Goal: Use online tool/utility: Utilize a website feature to perform a specific function

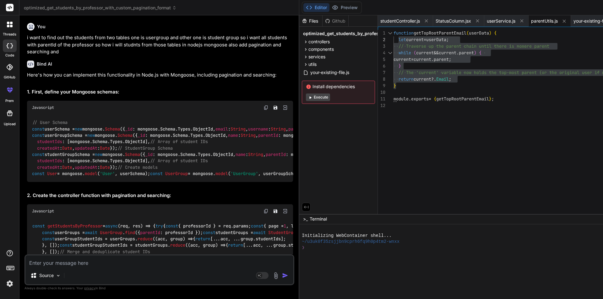
scroll to position [4161, 0]
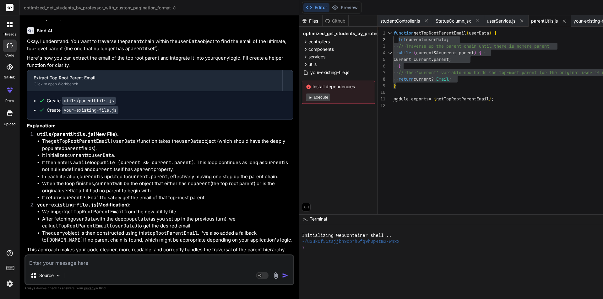
type textarea "{ $match: { parent: parentId } }, { $project: { _id: 1, parent: 1, Fname: 1, Ln…"
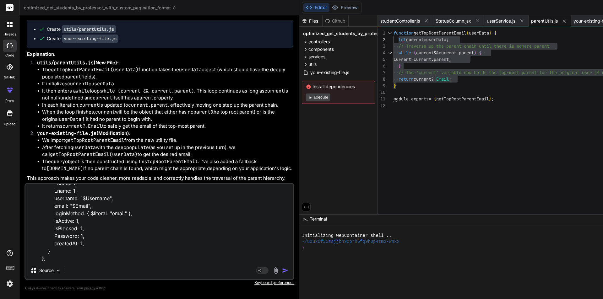
type textarea "x"
type textarea "{ $match: { parent: parentId } }, { $project: { _id: 1, parent: 1, Fname: 1, Ln…"
type textarea "x"
type textarea "{ $match: { parent: parentId } }, { $project: { _id: 1, parent: 1, Fname: 1, Ln…"
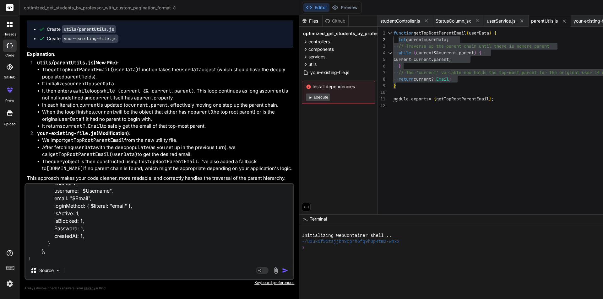
type textarea "x"
type textarea "{ $match: { parent: parentId } }, { $project: { _id: 1, parent: 1, Fname: 1, Ln…"
type textarea "x"
type textarea "{ $match: { parent: parentId } }, { $project: { _id: 1, parent: 1, Fname: 1, Ln…"
type textarea "x"
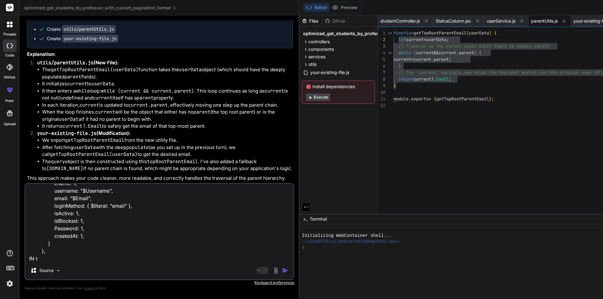
type textarea "{ $match: { parent: parentId } }, { $project: { _id: 1, parent: 1, Fname: 1, Ln…"
type textarea "x"
type textarea "{ $match: { parent: parentId } }, { $project: { _id: 1, parent: 1, Fname: 1, Ln…"
type textarea "x"
type textarea "{ $match: { parent: parentId } }, { $project: { _id: 1, parent: 1, Fname: 1, Ln…"
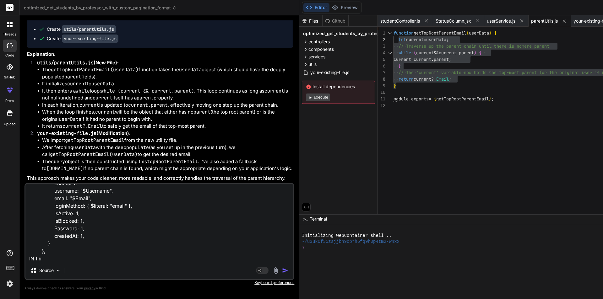
type textarea "x"
type textarea "{ $match: { parent: parentId } }, { $project: { _id: 1, parent: 1, Fname: 1, Ln…"
type textarea "x"
type textarea "{ $match: { parent: parentId } }, { $project: { _id: 1, parent: 1, Fname: 1, Ln…"
type textarea "x"
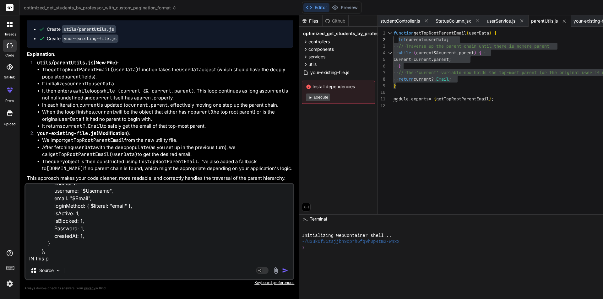
type textarea "{ $match: { parent: parentId } }, { $project: { _id: 1, parent: 1, Fname: 1, Ln…"
type textarea "x"
type textarea "{ $match: { parent: parentId } }, { $project: { _id: 1, parent: 1, Fname: 1, Ln…"
type textarea "x"
type textarea "{ $match: { parent: parentId } }, { $project: { _id: 1, parent: 1, Fname: 1, Ln…"
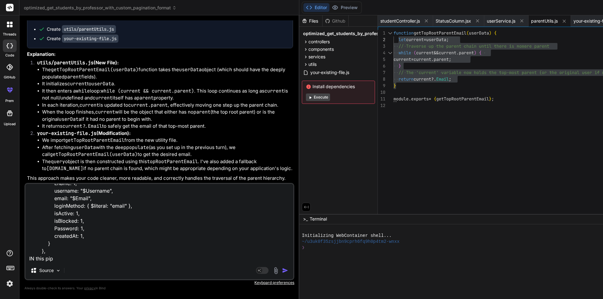
type textarea "x"
type textarea "{ $match: { parent: parentId } }, { $project: { _id: 1, parent: 1, Fname: 1, Ln…"
type textarea "x"
type textarea "{ $match: { parent: parentId } }, { $project: { _id: 1, parent: 1, Fname: 1, Ln…"
type textarea "x"
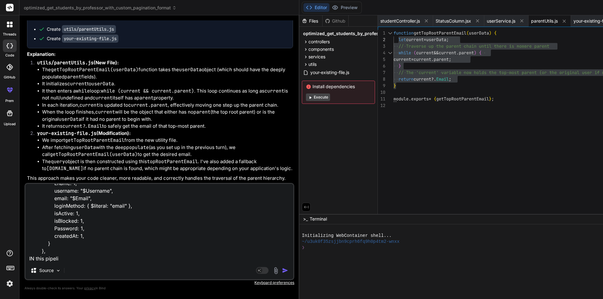
type textarea "{ $match: { parent: parentId } }, { $project: { _id: 1, parent: 1, Fname: 1, Ln…"
type textarea "x"
type textarea "{ $match: { parent: parentId } }, { $project: { _id: 1, parent: 1, Fname: 1, Ln…"
type textarea "x"
type textarea "{ $match: { parent: parentId } }, { $project: { _id: 1, parent: 1, Fname: 1, Ln…"
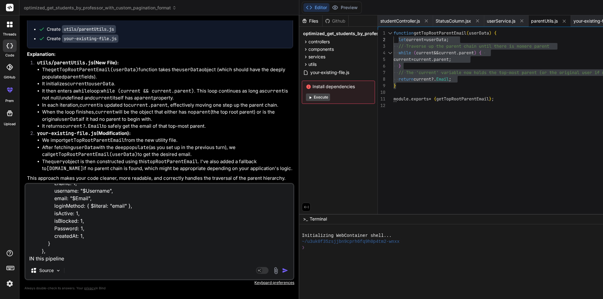
type textarea "x"
type textarea "{ $match: { parent: parentId } }, { $project: { _id: 1, parent: 1, Fname: 1, Ln…"
type textarea "x"
type textarea "{ $match: { parent: parentId } }, { $project: { _id: 1, parent: 1, Fname: 1, Ln…"
type textarea "x"
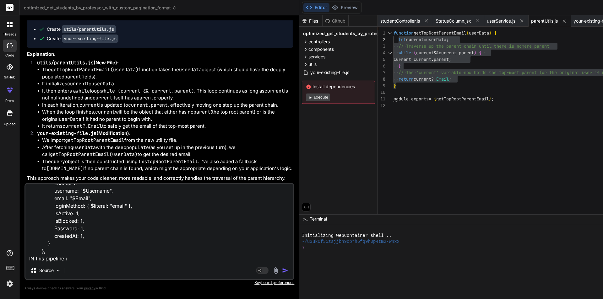
type textarea "{ $match: { parent: parentId } }, { $project: { _id: 1, parent: 1, Fname: 1, Ln…"
type textarea "x"
type textarea "{ $match: { parent: parentId } }, { $project: { _id: 1, parent: 1, Fname: 1, Ln…"
type textarea "x"
type textarea "{ $match: { parent: parentId } }, { $project: { _id: 1, parent: 1, Fname: 1, Ln…"
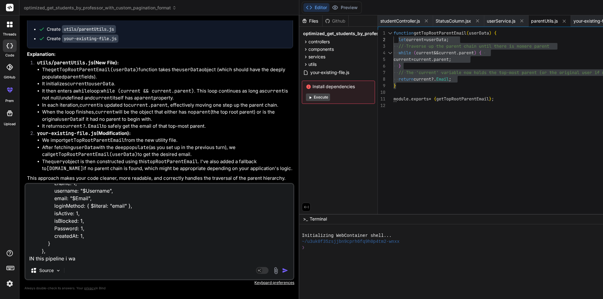
type textarea "x"
type textarea "{ $match: { parent: parentId } }, { $project: { _id: 1, parent: 1, Fname: 1, Ln…"
type textarea "x"
type textarea "{ $match: { parent: parentId } }, { $project: { _id: 1, parent: 1, Fname: 1, Ln…"
type textarea "x"
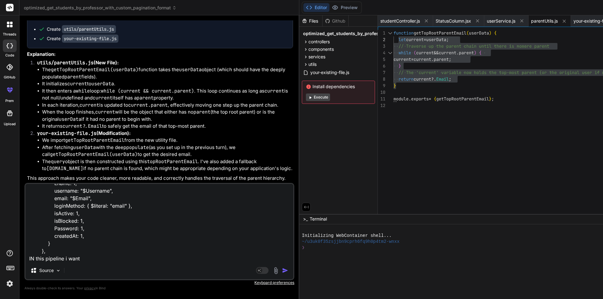
type textarea "{ $match: { parent: parentId } }, { $project: { _id: 1, parent: 1, Fname: 1, Ln…"
type textarea "x"
type textarea "{ $match: { parent: parentId } }, { $project: { _id: 1, parent: 1, Fname: 1, Ln…"
type textarea "x"
type textarea "{ $match: { parent: parentId } }, { $project: { _id: 1, parent: 1, Fname: 1, Ln…"
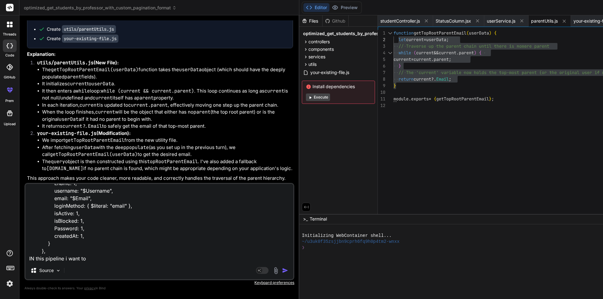
type textarea "x"
type textarea "{ $match: { parent: parentId } }, { $project: { _id: 1, parent: 1, Fname: 1, Ln…"
type textarea "x"
type textarea "{ $match: { parent: parentId } }, { $project: { _id: 1, parent: 1, Fname: 1, Ln…"
type textarea "x"
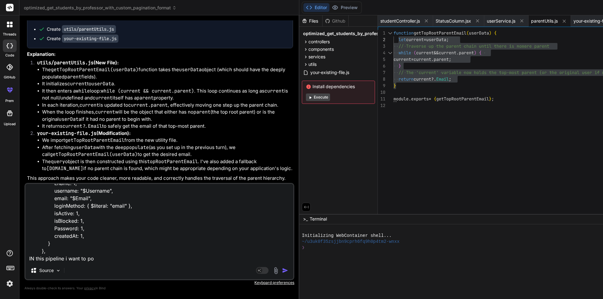
type textarea "{ $match: { parent: parentId } }, { $project: { _id: 1, parent: 1, Fname: 1, Ln…"
type textarea "x"
type textarea "{ $match: { parent: parentId } }, { $project: { _id: 1, parent: 1, Fname: 1, Ln…"
type textarea "x"
type textarea "{ $match: { parent: parentId } }, { $project: { _id: 1, parent: 1, Fname: 1, Ln…"
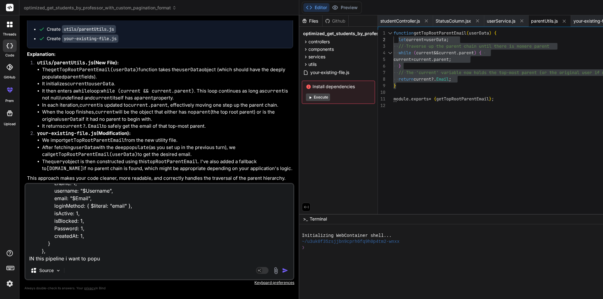
type textarea "x"
type textarea "{ $match: { parent: parentId } }, { $project: { _id: 1, parent: 1, Fname: 1, Ln…"
type textarea "x"
type textarea "{ $match: { parent: parentId } }, { $project: { _id: 1, parent: 1, Fname: 1, Ln…"
type textarea "x"
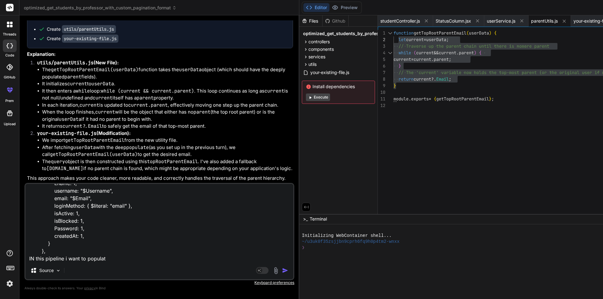
type textarea "{ $match: { parent: parentId } }, { $project: { _id: 1, parent: 1, Fname: 1, Ln…"
type textarea "x"
type textarea "{ $match: { parent: parentId } }, { $project: { _id: 1, parent: 1, Fname: 1, Ln…"
type textarea "x"
type textarea "{ $match: { parent: parentId } }, { $project: { _id: 1, parent: 1, Fname: 1, Ln…"
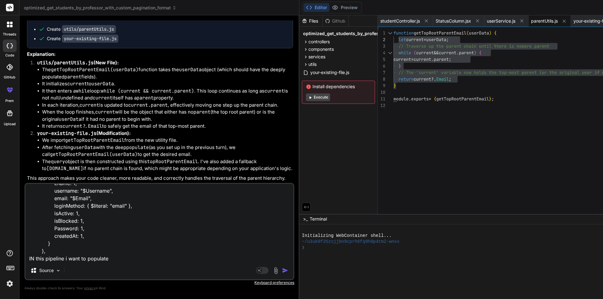
type textarea "x"
type textarea "{ $match: { parent: parentId } }, { $project: { _id: 1, parent: 1, Fname: 1, Ln…"
type textarea "x"
type textarea "{ $match: { parent: parentId } }, { $project: { _id: 1, parent: 1, Fname: 1, Ln…"
type textarea "x"
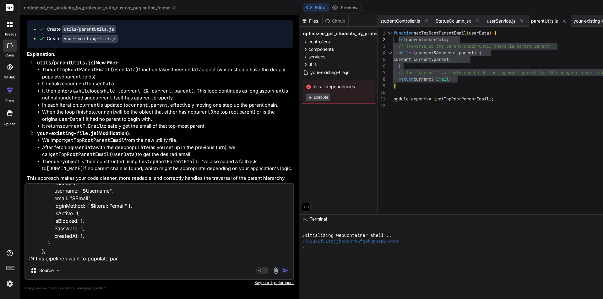
type textarea "{ $match: { parent: parentId } }, { $project: { _id: 1, parent: 1, Fname: 1, Ln…"
type textarea "x"
type textarea "{ $match: { parent: parentId } }, { $project: { _id: 1, parent: 1, Fname: 1, Ln…"
type textarea "x"
type textarea "{ $match: { parent: parentId } }, { $project: { _id: 1, parent: 1, Fname: 1, Ln…"
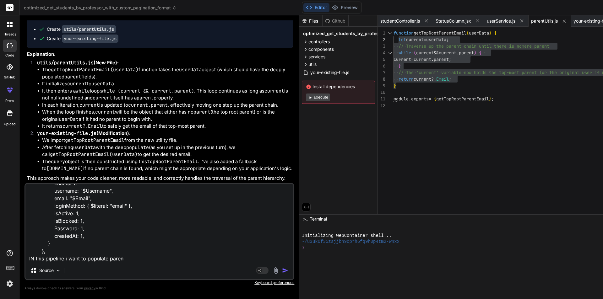
type textarea "x"
type textarea "{ $match: { parent: parentId } }, { $project: { _id: 1, parent: 1, Fname: 1, Ln…"
type textarea "x"
type textarea "{ $match: { parent: parentId } }, { $project: { _id: 1, parent: 1, Fname: 1, Ln…"
type textarea "x"
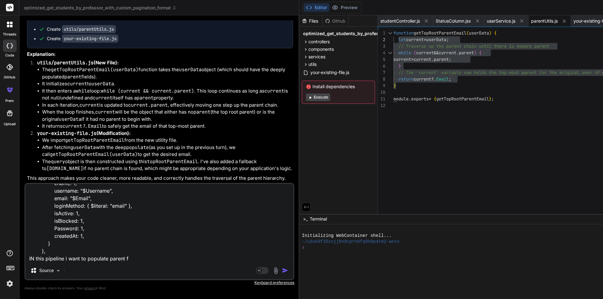
type textarea "{ $match: { parent: parentId } }, { $project: { _id: 1, parent: 1, Fname: 1, Ln…"
type textarea "x"
type textarea "{ $match: { parent: parentId } }, { $project: { _id: 1, parent: 1, Fname: 1, Ln…"
type textarea "x"
type textarea "{ $match: { parent: parentId } }, { $project: { _id: 1, parent: 1, Fname: 1, Ln…"
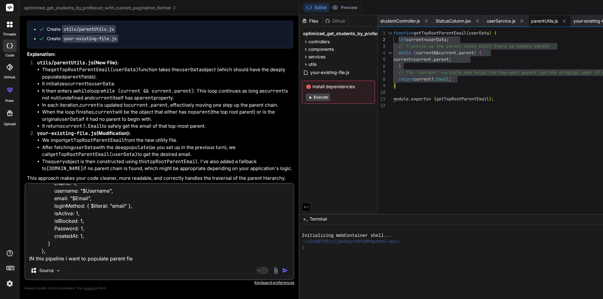
type textarea "x"
type textarea "{ $match: { parent: parentId } }, { $project: { _id: 1, parent: 1, Fname: 1, Ln…"
type textarea "x"
type textarea "{ $match: { parent: parentId } }, { $project: { _id: 1, parent: 1, Fname: 1, Ln…"
type textarea "x"
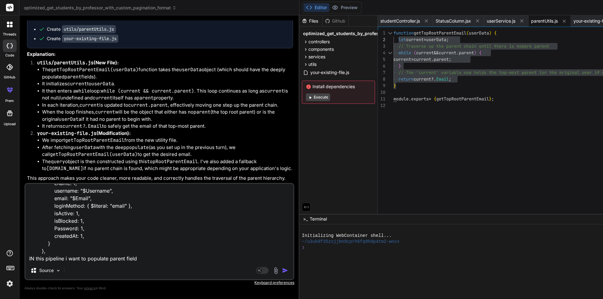
type textarea "{ $match: { parent: parentId } }, { $project: { _id: 1, parent: 1, Fname: 1, Ln…"
type textarea "x"
type textarea "{ $match: { parent: parentId } }, { $project: { _id: 1, parent: 1, Fname: 1, Ln…"
type textarea "x"
type textarea "{ $match: { parent: parentId } }, { $project: { _id: 1, parent: 1, Fname: 1, Ln…"
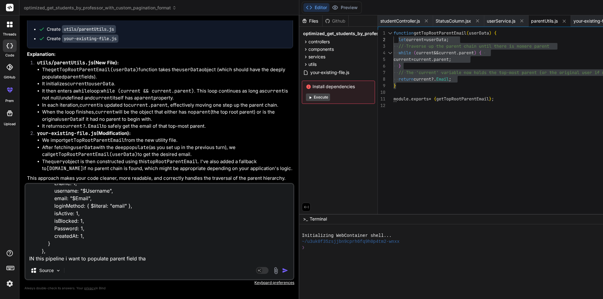
type textarea "x"
type textarea "{ $match: { parent: parentId } }, { $project: { _id: 1, parent: 1, Fname: 1, Ln…"
type textarea "x"
type textarea "{ $match: { parent: parentId } }, { $project: { _id: 1, parent: 1, Fname: 1, Ln…"
type textarea "x"
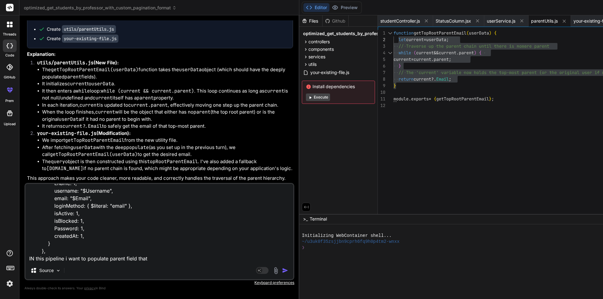
scroll to position [69, 0]
type textarea "{ $match: { parent: parentId } }, { $project: { _id: 1, parent: 1, Fname: 1, Ln…"
type textarea "x"
type textarea "{ $match: { parent: parentId } }, { $project: { _id: 1, parent: 1, Fname: 1, Ln…"
type textarea "x"
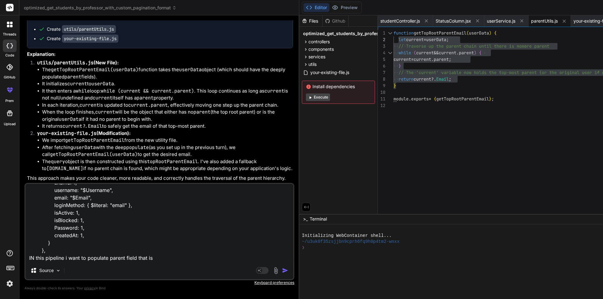
type textarea "{ $match: { parent: parentId } }, { $project: { _id: 1, parent: 1, Fname: 1, Ln…"
type textarea "x"
type textarea "{ $match: { parent: parentId } }, { $project: { _id: 1, parent: 1, Fname: 1, Ln…"
type textarea "x"
type textarea "{ $match: { parent: parentId } }, { $project: { _id: 1, parent: 1, Fname: 1, Ln…"
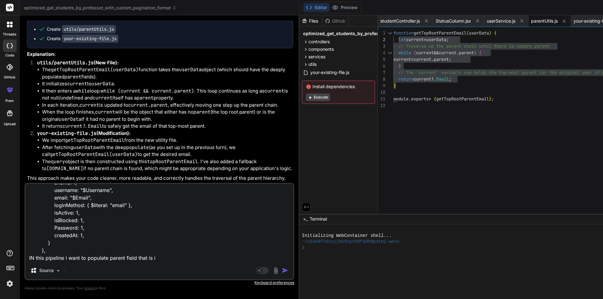
type textarea "x"
type textarea "{ $match: { parent: parentId } }, { $project: { _id: 1, parent: 1, Fname: 1, Ln…"
type textarea "x"
type textarea "{ $match: { parent: parentId } }, { $project: { _id: 1, parent: 1, Fname: 1, Ln…"
type textarea "x"
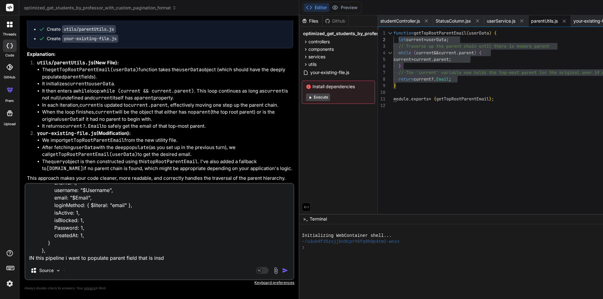
type textarea "{ $match: { parent: parentId } }, { $project: { _id: 1, parent: 1, Fname: 1, Ln…"
type textarea "x"
type textarea "{ $match: { parent: parentId } }, { $project: { _id: 1, parent: 1, Fname: 1, Ln…"
type textarea "x"
type textarea "{ $match: { parent: parentId } }, { $project: { _id: 1, parent: 1, Fname: 1, Ln…"
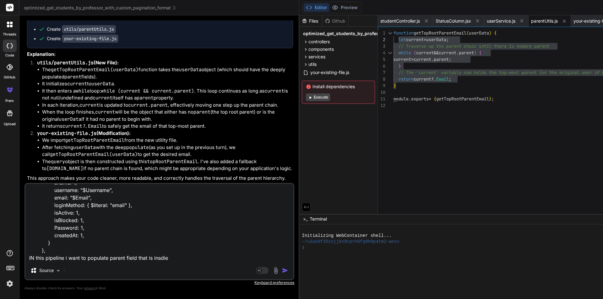
type textarea "x"
type textarea "{ $match: { parent: parentId } }, { $project: { _id: 1, parent: 1, Fname: 1, Ln…"
type textarea "x"
type textarea "{ $match: { parent: parentId } }, { $project: { _id: 1, parent: 1, Fname: 1, Ln…"
type textarea "x"
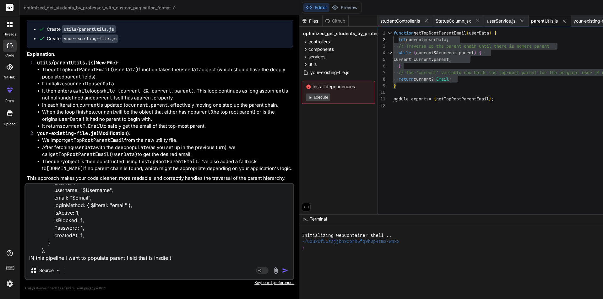
type textarea "{ $match: { parent: parentId } }, { $project: { _id: 1, parent: 1, Fname: 1, Ln…"
type textarea "x"
type textarea "{ $match: { parent: parentId } }, { $project: { _id: 1, parent: 1, Fname: 1, Ln…"
type textarea "x"
type textarea "{ $match: { parent: parentId } }, { $project: { _id: 1, parent: 1, Fname: 1, Ln…"
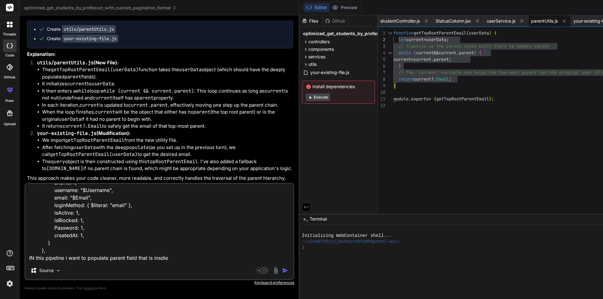
type textarea "x"
type textarea "{ $match: { parent: parentId } }, { $project: { _id: 1, parent: 1, Fname: 1, Ln…"
type textarea "x"
type textarea "{ $match: { parent: parentId } }, { $project: { _id: 1, parent: 1, Fname: 1, Ln…"
type textarea "x"
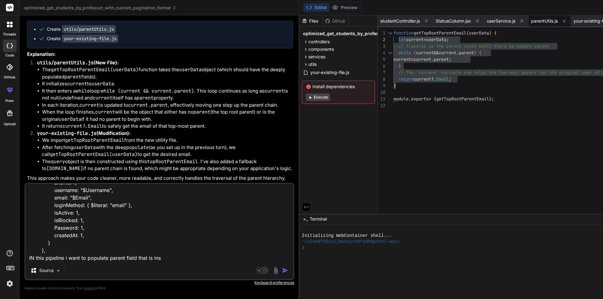
type textarea "{ $match: { parent: parentId } }, { $project: { _id: 1, parent: 1, Fname: 1, Ln…"
type textarea "x"
type textarea "{ $match: { parent: parentId } }, { $project: { _id: 1, parent: 1, Fname: 1, Ln…"
type textarea "x"
type textarea "{ $match: { parent: parentId } }, { $project: { _id: 1, parent: 1, Fname: 1, Ln…"
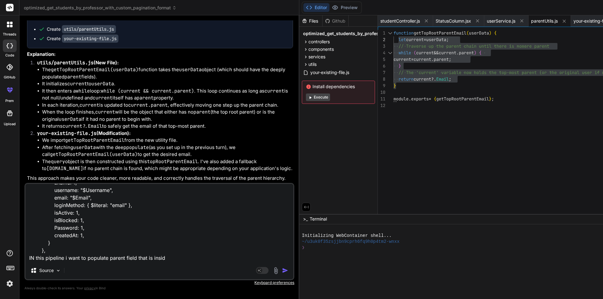
type textarea "x"
type textarea "{ $match: { parent: parentId } }, { $project: { _id: 1, parent: 1, Fname: 1, Ln…"
type textarea "x"
type textarea "{ $match: { parent: parentId } }, { $project: { _id: 1, parent: 1, Fname: 1, Ln…"
type textarea "x"
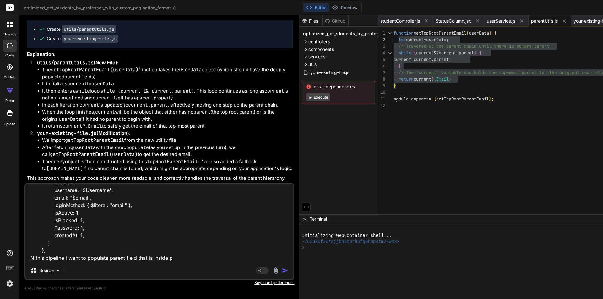
type textarea "{ $match: { parent: parentId } }, { $project: { _id: 1, parent: 1, Fname: 1, Ln…"
type textarea "x"
type textarea "{ $match: { parent: parentId } }, { $project: { _id: 1, parent: 1, Fname: 1, Ln…"
type textarea "x"
type textarea "{ $match: { parent: parentId } }, { $project: { _id: 1, parent: 1, Fname: 1, Ln…"
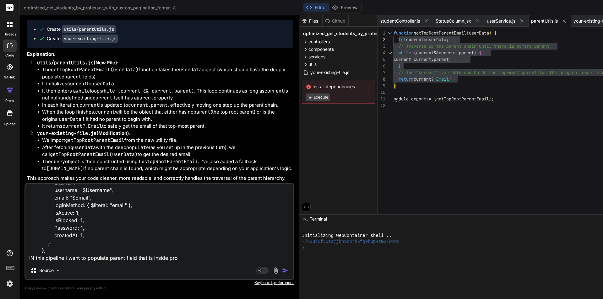
type textarea "x"
type textarea "{ $match: { parent: parentId } }, { $project: { _id: 1, parent: 1, Fname: 1, Ln…"
type textarea "x"
type textarea "{ $match: { parent: parentId } }, { $project: { _id: 1, parent: 1, Fname: 1, Ln…"
type textarea "x"
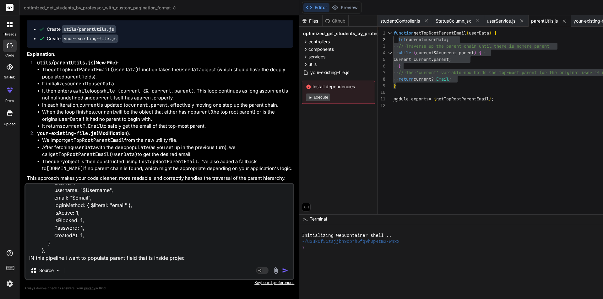
type textarea "{ $match: { parent: parentId } }, { $project: { _id: 1, parent: 1, Fname: 1, Ln…"
type textarea "x"
type textarea "{ $match: { parent: parentId } }, { $project: { _id: 1, parent: 1, Fname: 1, Ln…"
type textarea "x"
type textarea "{ $match: { parent: parentId } }, { $project: { _id: 1, parent: 1, Fname: 1, Ln…"
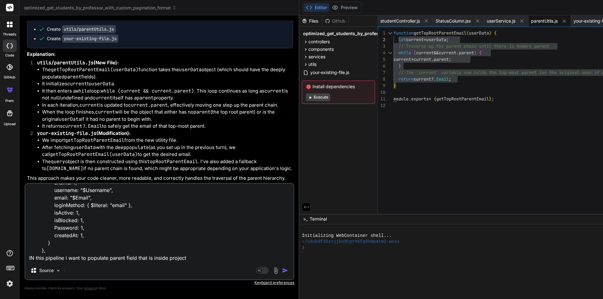
type textarea "x"
type textarea "{ $match: { parent: parentId } }, { $project: { _id: 1, parent: 1, Fname: 1, Ln…"
type textarea "x"
type textarea "{ $match: { parent: parentId } }, { $project: { _id: 1, parent: 1, Fname: 1, Ln…"
type textarea "x"
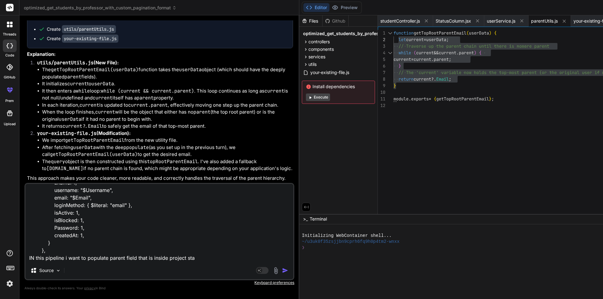
type textarea "{ $match: { parent: parentId } }, { $project: { _id: 1, parent: 1, Fname: 1, Ln…"
type textarea "x"
type textarea "{ $match: { parent: parentId } }, { $project: { _id: 1, parent: 1, Fname: 1, Ln…"
type textarea "x"
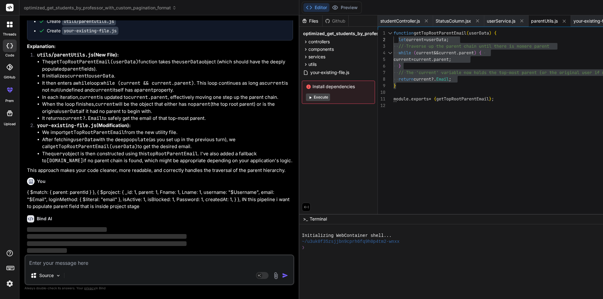
scroll to position [4374, 0]
click at [303, 8] on button "Editor" at bounding box center [316, 7] width 26 height 9
click at [303, 205] on icon at bounding box center [306, 208] width 6 height 6
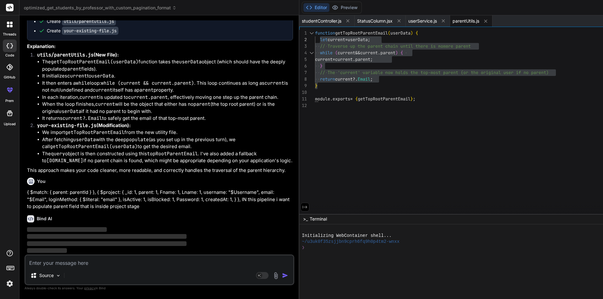
click at [302, 205] on icon at bounding box center [305, 208] width 6 height 6
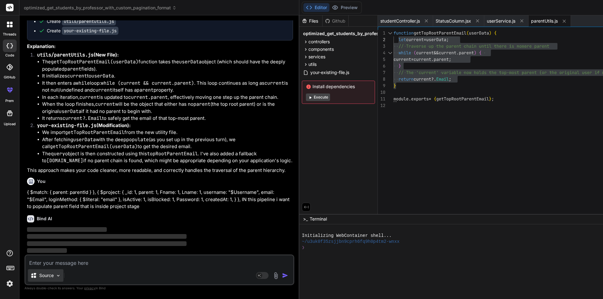
click at [51, 277] on p "Source" at bounding box center [46, 276] width 14 height 6
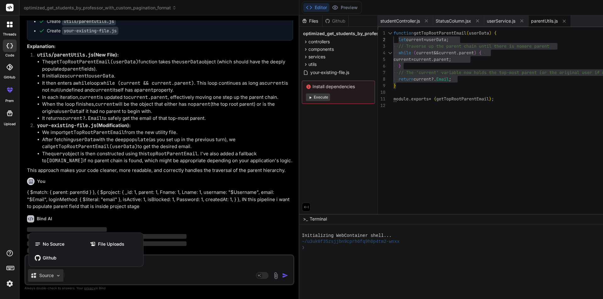
drag, startPoint x: 27, startPoint y: 191, endPoint x: 167, endPoint y: 200, distance: 140.1
click at [162, 199] on div at bounding box center [301, 149] width 603 height 299
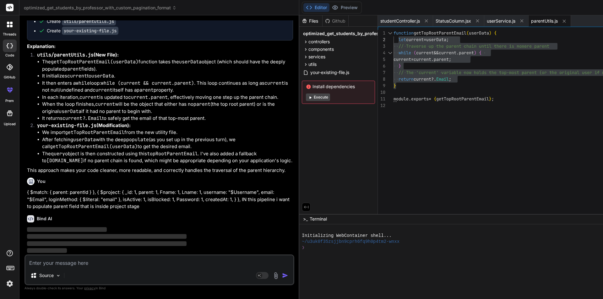
drag, startPoint x: 195, startPoint y: 207, endPoint x: 229, endPoint y: 207, distance: 33.9
click at [196, 207] on p "{ $match: { parent: parentId } }, { $project: { _id: 1, parent: 1, Fname: 1, Ln…" at bounding box center [160, 199] width 266 height 21
drag, startPoint x: 232, startPoint y: 207, endPoint x: 23, endPoint y: 192, distance: 209.1
click at [23, 192] on div "Bind AI Web Search Created with Pixso. Code Generator You i want to find out th…" at bounding box center [159, 157] width 280 height 284
copy p "{ $match: { parent: parentId } }, { $project: { _id: 1, parent: 1, Fname: 1, Ln…"
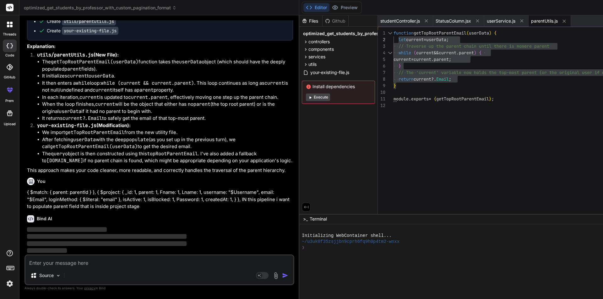
click at [12, 282] on img at bounding box center [9, 284] width 11 height 11
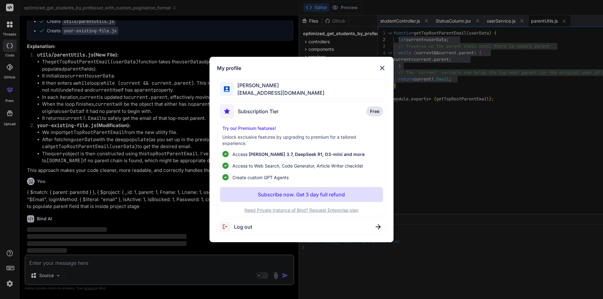
click at [11, 284] on div "My profile [PERSON_NAME] [EMAIL_ADDRESS][DOMAIN_NAME] Subscription Tier Free Tr…" at bounding box center [301, 149] width 603 height 299
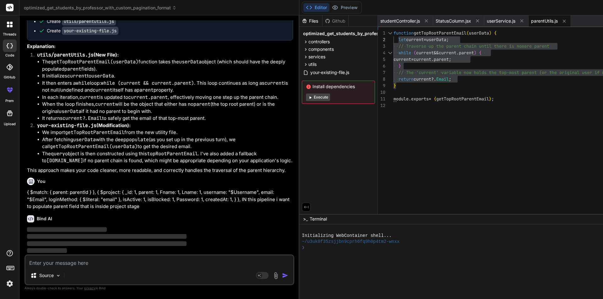
click at [67, 265] on textarea at bounding box center [159, 261] width 268 height 11
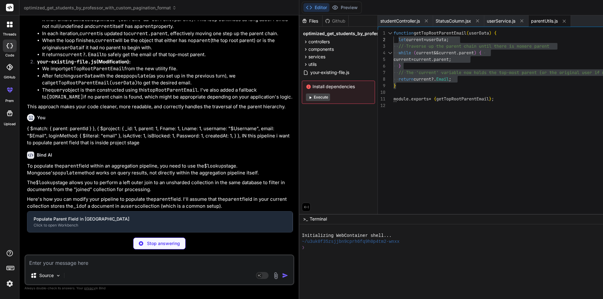
type textarea "x"
type textarea "// const users = await fetchUsersWithPopulatedParent(new mongoose.Types.ObjectI…"
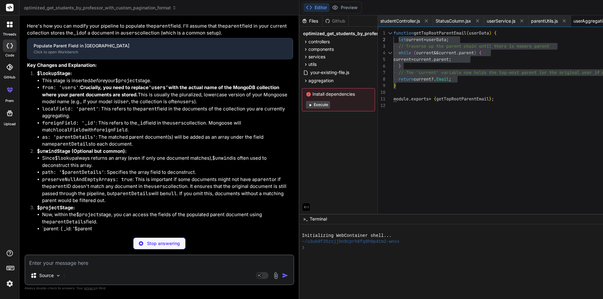
type textarea "x"
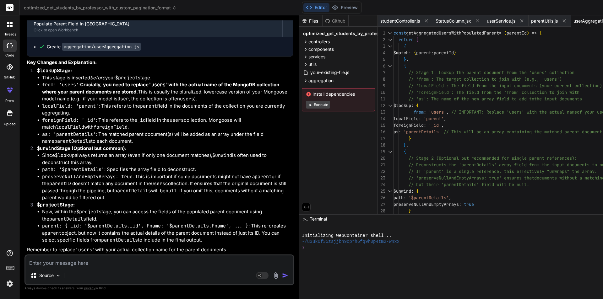
scroll to position [4661, 0]
click at [47, 266] on textarea at bounding box center [159, 261] width 268 height 11
type textarea "g"
type textarea "x"
type textarea "gi"
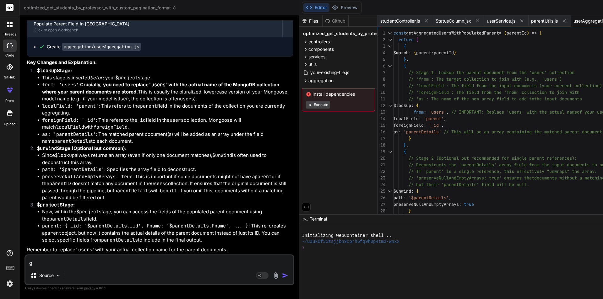
type textarea "x"
type textarea "giv"
type textarea "x"
type textarea "give"
type textarea "x"
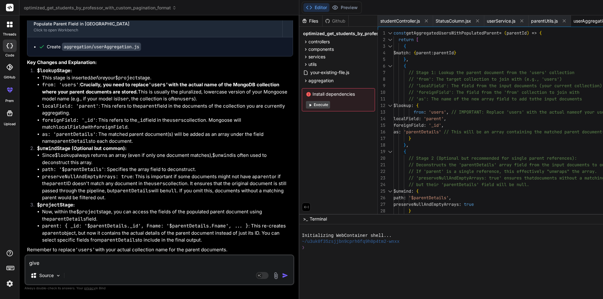
type textarea "give"
type textarea "x"
type textarea "give m"
type textarea "x"
type textarea "give me"
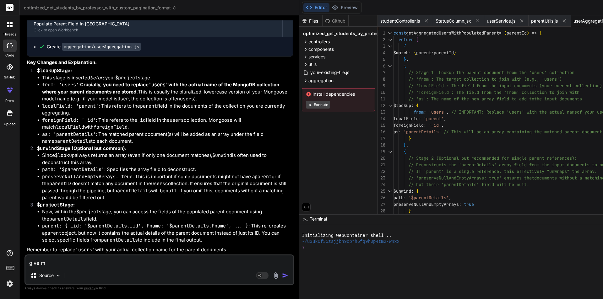
type textarea "x"
type textarea "give me"
type textarea "x"
type textarea "give me c"
type textarea "x"
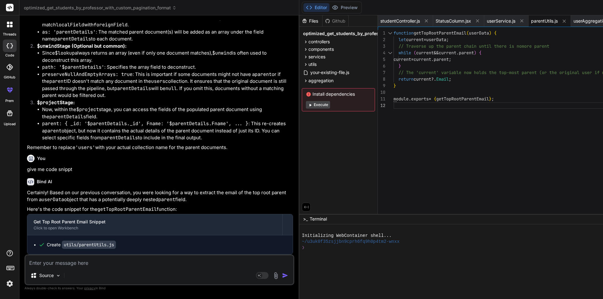
scroll to position [4764, 0]
drag, startPoint x: 178, startPoint y: 211, endPoint x: 27, endPoint y: 189, distance: 152.3
click at [27, 189] on div "Certainly! Based on our previous conversation, you were looking for a way to ex…" at bounding box center [160, 222] width 266 height 66
click at [397, 140] on div "function getTopRootParentEmail ( userData ) { let current = userData ; // Trave…" at bounding box center [577, 123] width 367 height 187
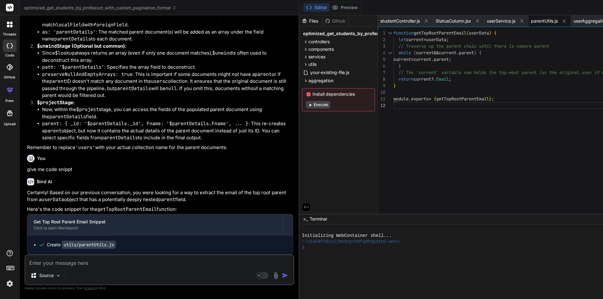
drag, startPoint x: 532, startPoint y: 20, endPoint x: 490, endPoint y: 15, distance: 41.8
drag, startPoint x: 490, startPoint y: 15, endPoint x: 486, endPoint y: 15, distance: 4.4
drag, startPoint x: 463, startPoint y: 17, endPoint x: 447, endPoint y: 20, distance: 16.3
click at [476, 21] on icon at bounding box center [477, 20] width 3 height 3
click at [424, 23] on icon at bounding box center [426, 20] width 5 height 5
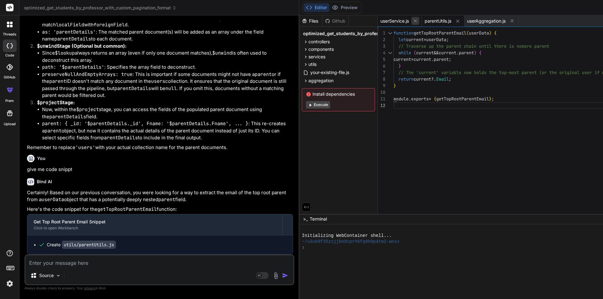
click at [414, 21] on icon at bounding box center [415, 20] width 3 height 3
click at [411, 20] on icon at bounding box center [413, 21] width 5 height 5
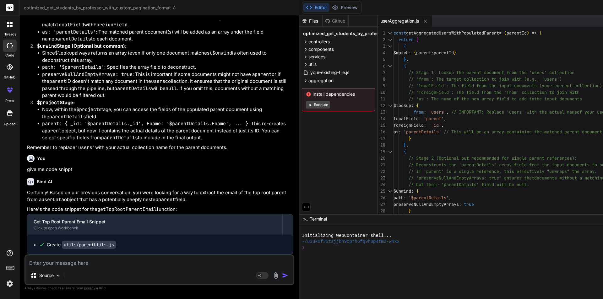
click at [424, 22] on icon at bounding box center [425, 20] width 3 height 3
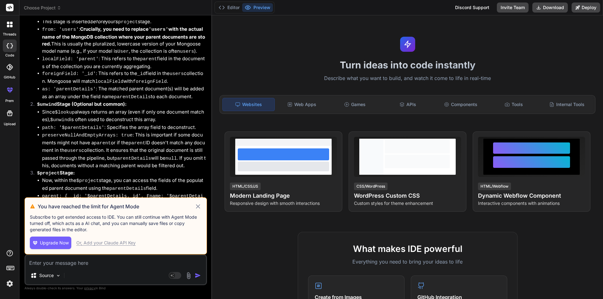
click at [199, 207] on icon at bounding box center [197, 207] width 7 height 8
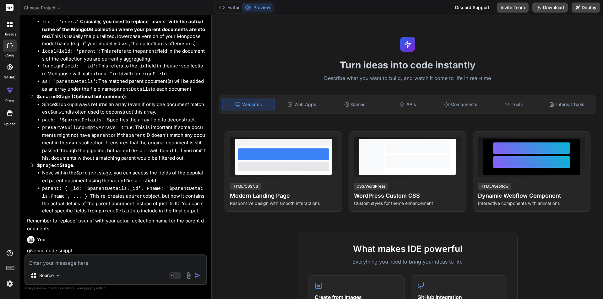
type textarea "x"
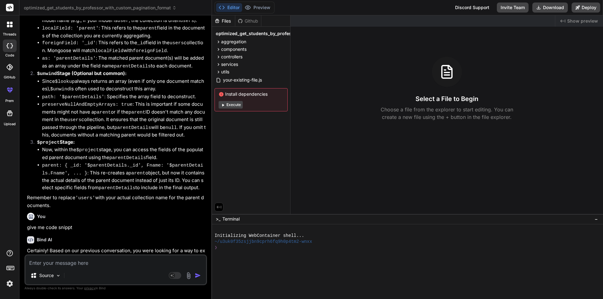
scroll to position [991, 0]
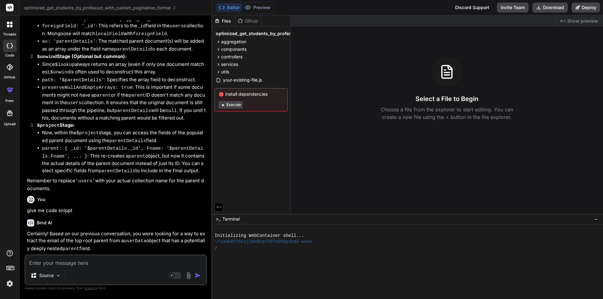
click at [75, 264] on textarea at bounding box center [115, 261] width 181 height 11
drag, startPoint x: 76, startPoint y: 158, endPoint x: 67, endPoint y: 161, distance: 9.5
click at [76, 194] on div "You give me code snippt" at bounding box center [116, 204] width 179 height 21
drag, startPoint x: 67, startPoint y: 161, endPoint x: 72, endPoint y: 163, distance: 5.4
click at [67, 207] on p "give me code snippt" at bounding box center [116, 210] width 179 height 7
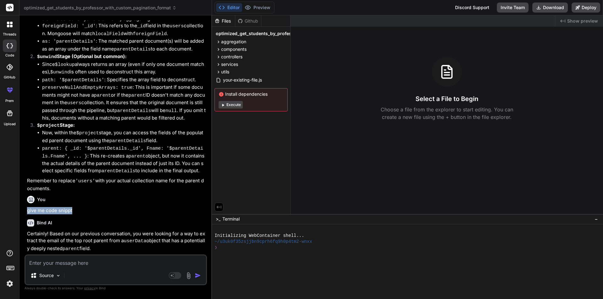
drag, startPoint x: 73, startPoint y: 163, endPoint x: 27, endPoint y: 165, distance: 46.6
click at [27, 165] on div "You Bind AI You can optimize and reduce the code by extracting the conditional …" at bounding box center [116, 137] width 181 height 234
copy p "give me code snippt"
click at [51, 263] on textarea at bounding box center [115, 261] width 181 height 11
paste textarea "give me code snippt"
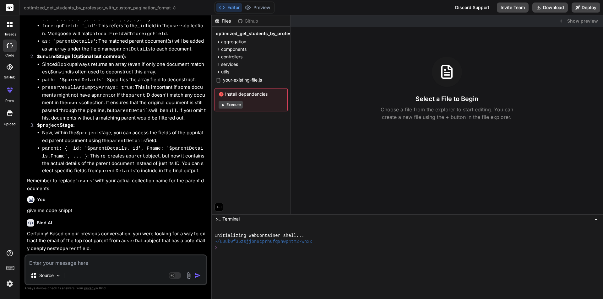
type textarea "give me code snippt"
type textarea "x"
type textarea "give me code snipp"
type textarea "x"
type textarea "give me code snip"
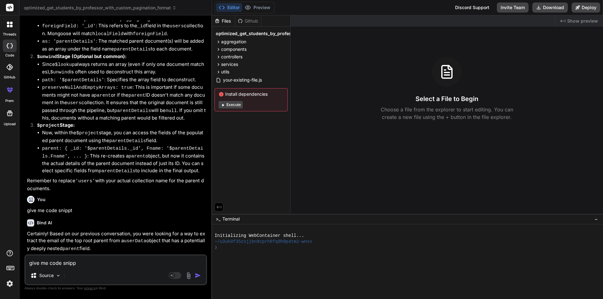
type textarea "x"
type textarea "give me code sni"
type textarea "x"
type textarea "give me code sn"
type textarea "x"
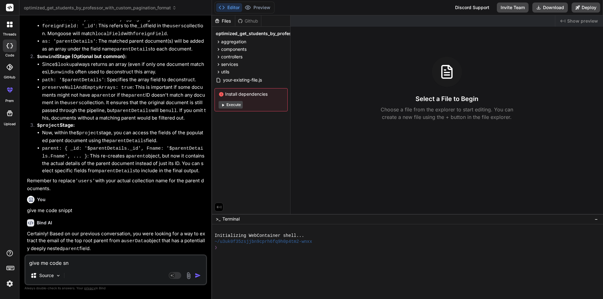
type textarea "give me code s"
type textarea "x"
type textarea "give me code"
type textarea "x"
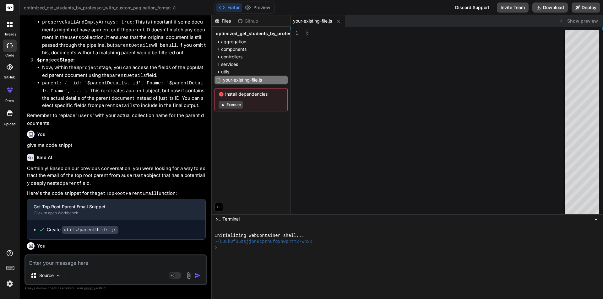
scroll to position [1056, 0]
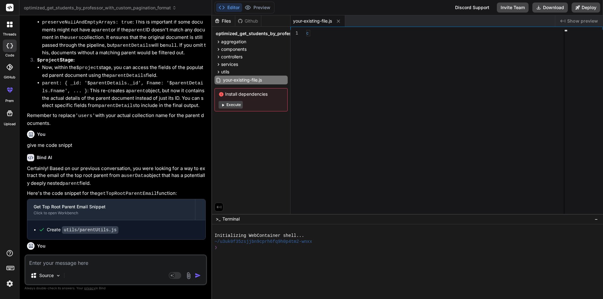
type textarea "x"
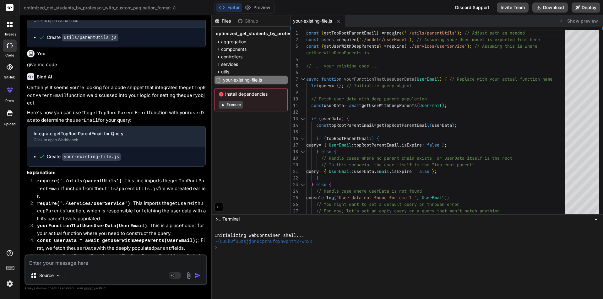
scroll to position [1278, 0]
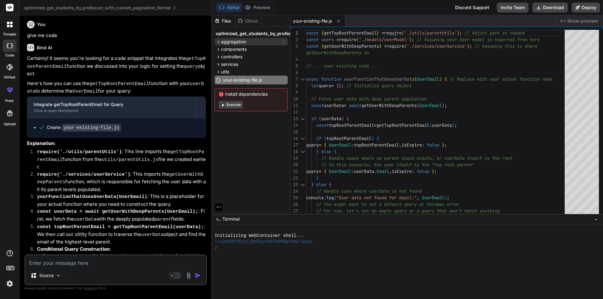
click at [219, 43] on icon at bounding box center [218, 41] width 5 height 5
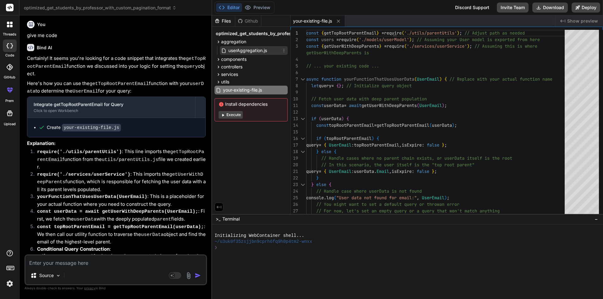
click at [244, 52] on span "userAggregation.js" at bounding box center [248, 51] width 40 height 8
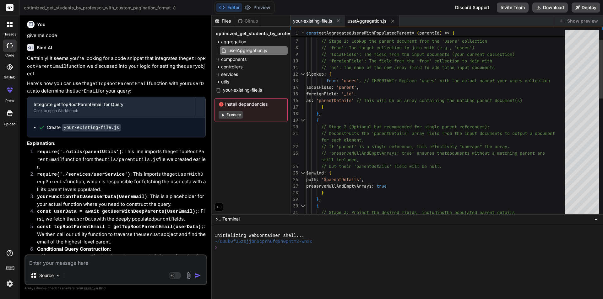
scroll to position [0, 0]
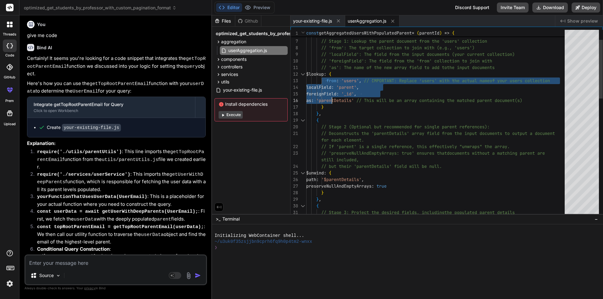
drag, startPoint x: 321, startPoint y: 76, endPoint x: 332, endPoint y: 95, distance: 22.3
click at [332, 95] on div "} , { // Stage 2 (Optional but recommended for single pa rent references): // D…" at bounding box center [437, 295] width 262 height 594
click at [320, 73] on div "} , { // Stage 2 (Optional but recommended for single pa rent references): // D…" at bounding box center [437, 295] width 262 height 594
drag, startPoint x: 321, startPoint y: 74, endPoint x: 331, endPoint y: 101, distance: 28.2
click at [331, 101] on div "} , { // Stage 2 (Optional but recommended for single pa rent references): // D…" at bounding box center [437, 295] width 262 height 594
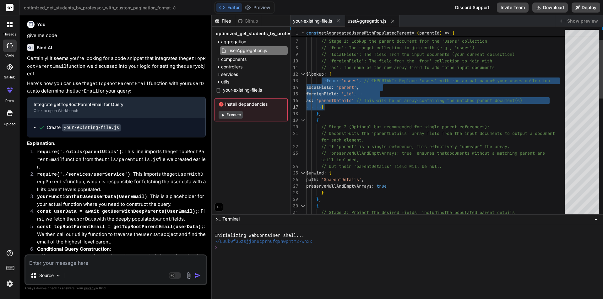
click at [333, 106] on div "} , { // Stage 2 (Optional but recommended for single pa rent references): // D…" at bounding box center [437, 295] width 262 height 594
drag, startPoint x: 321, startPoint y: 74, endPoint x: 335, endPoint y: 105, distance: 33.6
click at [335, 105] on div "} , { // Stage 2 (Optional but recommended for single pa rent references): // D…" at bounding box center [437, 295] width 262 height 594
type textarea "// Deconstructs the 'parentDetails' array field from the input documents to out…"
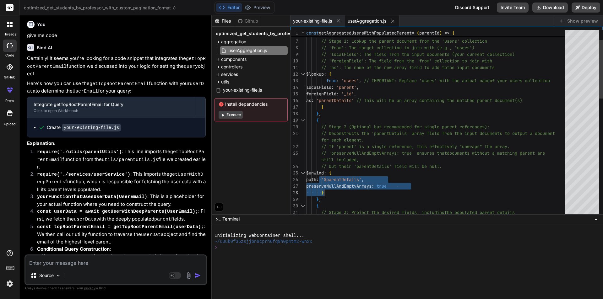
drag, startPoint x: 319, startPoint y: 173, endPoint x: 339, endPoint y: 191, distance: 26.7
click at [339, 191] on div "} , { // Stage 2 (Optional but recommended for single pa rent references): // D…" at bounding box center [437, 295] width 262 height 594
drag, startPoint x: 325, startPoint y: 174, endPoint x: 321, endPoint y: 174, distance: 4.4
click at [325, 174] on div "} , { // Stage 2 (Optional but recommended for single pa rent references): // D…" at bounding box center [437, 295] width 262 height 594
drag, startPoint x: 318, startPoint y: 172, endPoint x: 332, endPoint y: 187, distance: 20.4
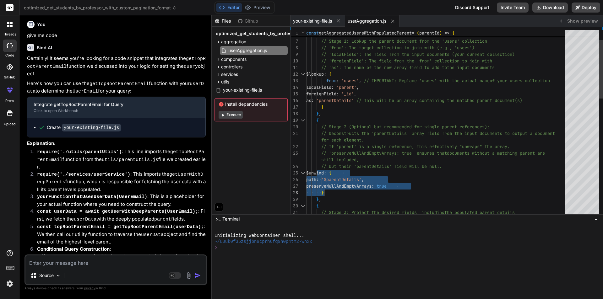
click at [332, 187] on div "} , { // Stage 2 (Optional but recommended for single pa rent references): // D…" at bounding box center [437, 295] width 262 height 594
